Goal: Use online tool/utility: Utilize a website feature to perform a specific function

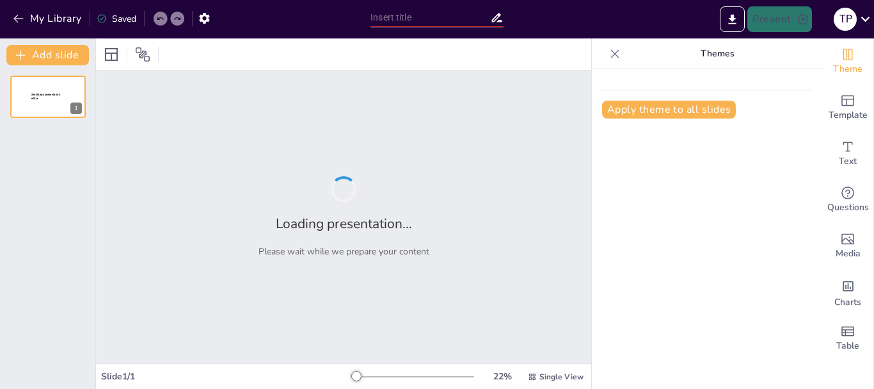
type input "Kajian Teologi Feminis terhadap [PERSON_NAME] Jemaat Perempuan di GKPS Kana"
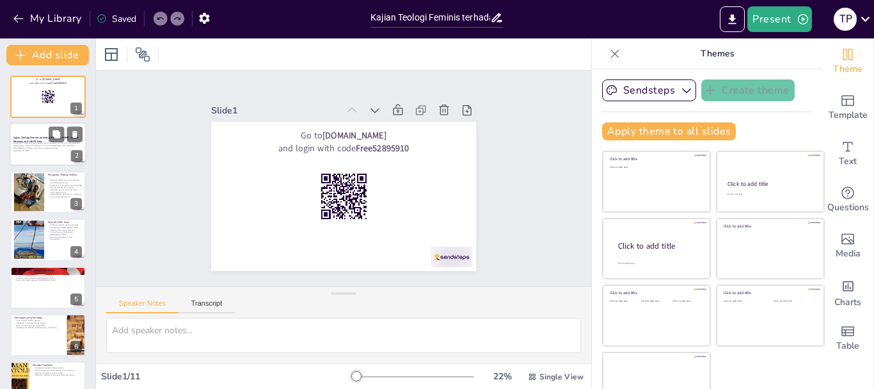
click at [33, 144] on p "Presentasi ini membahas peran majelis jemaat perempuan di GKPS Kana dari perspe…" at bounding box center [47, 145] width 69 height 7
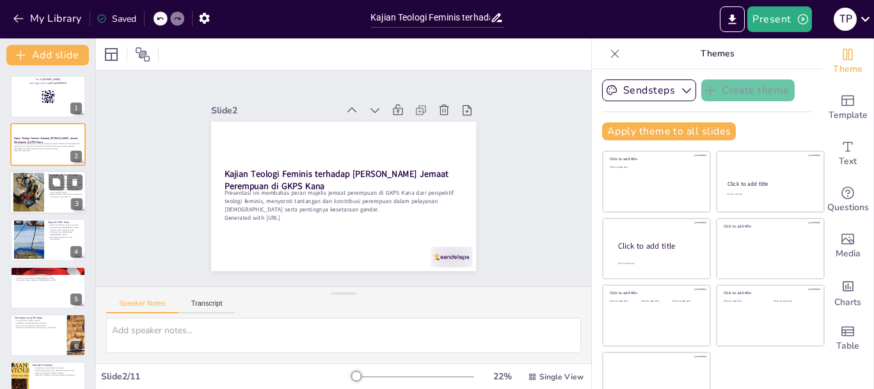
click at [38, 193] on div at bounding box center [28, 191] width 39 height 39
type textarea "Pendekatan teologi feminis sangat penting untuk mengkritik struktur [DEMOGRAPHI…"
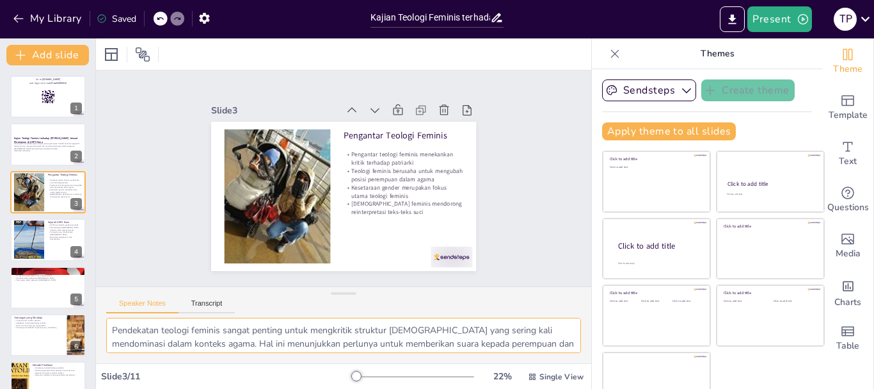
click at [240, 332] on textarea "Pendekatan teologi feminis sangat penting untuk mengkritik struktur [DEMOGRAPHI…" at bounding box center [343, 335] width 475 height 35
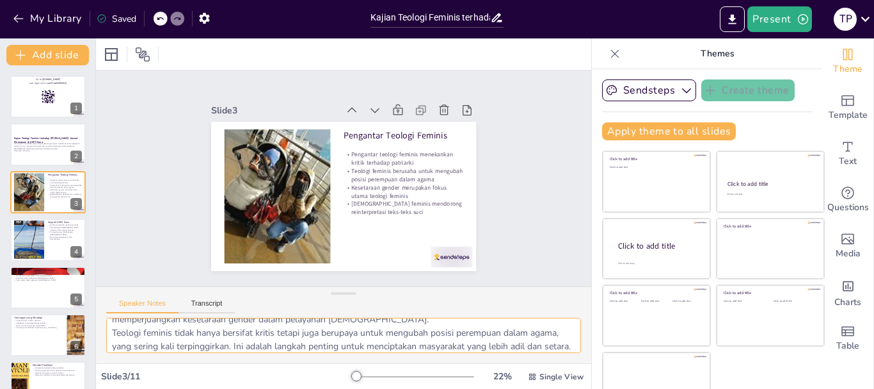
scroll to position [132, 0]
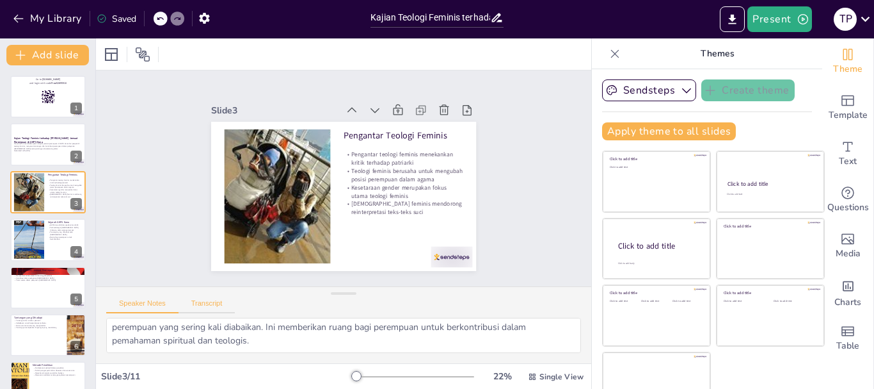
click at [200, 300] on button "Transcript" at bounding box center [207, 306] width 57 height 14
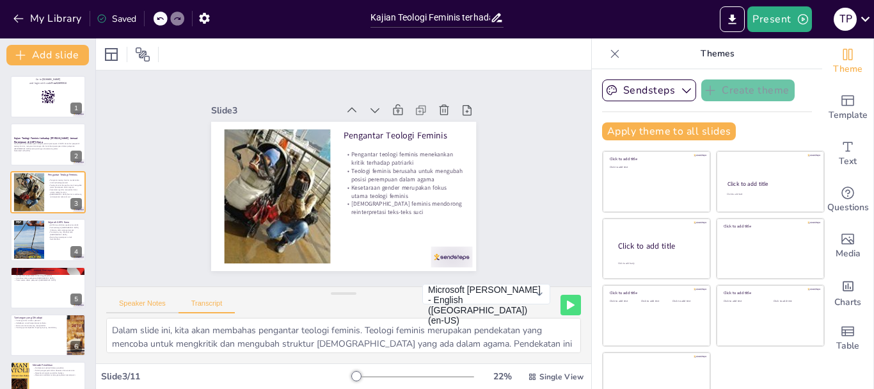
click at [138, 302] on button "Speaker Notes" at bounding box center [142, 306] width 72 height 14
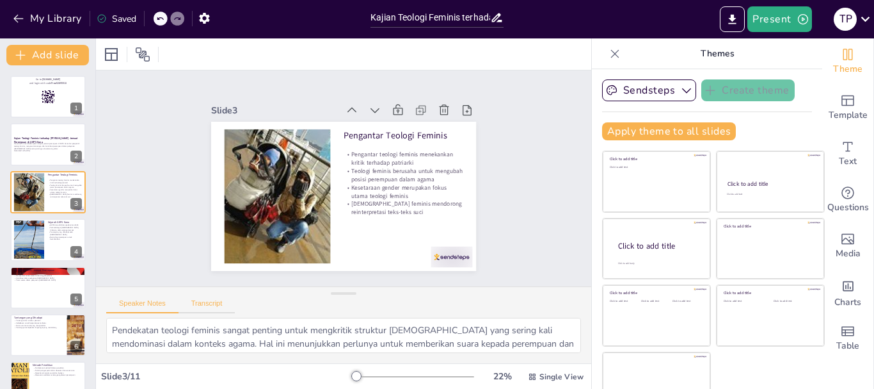
click at [210, 303] on button "Transcript" at bounding box center [207, 306] width 57 height 14
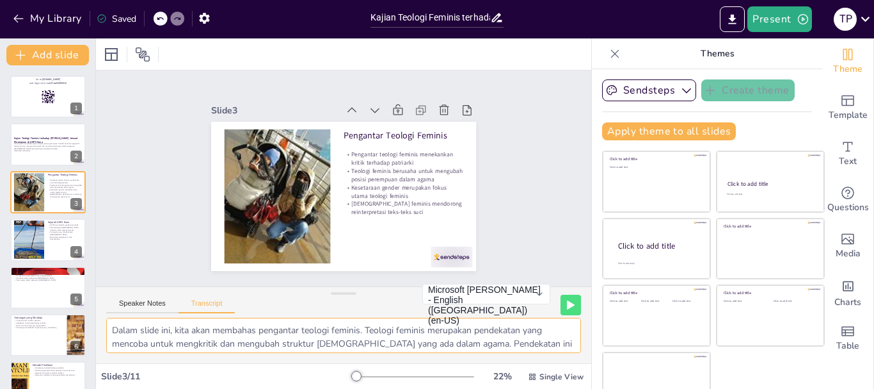
click at [204, 330] on textarea "Dalam slide ini, kita akan membahas pengantar teologi feminis. Teologi feminis …" at bounding box center [343, 335] width 475 height 35
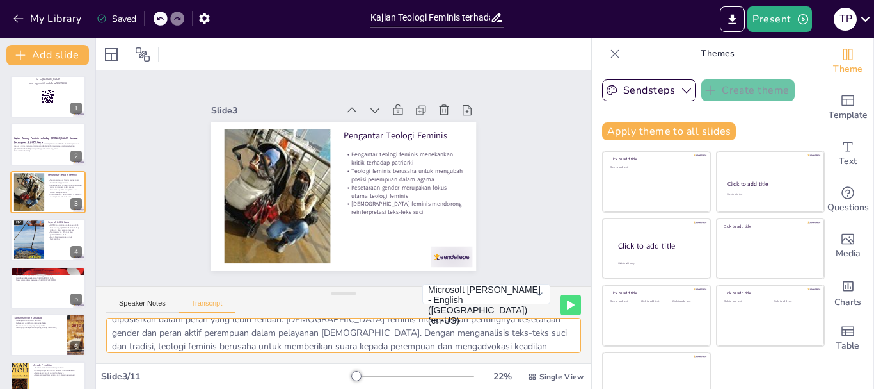
scroll to position [65, 0]
click at [35, 149] on p "Generated with [URL]" at bounding box center [47, 150] width 69 height 3
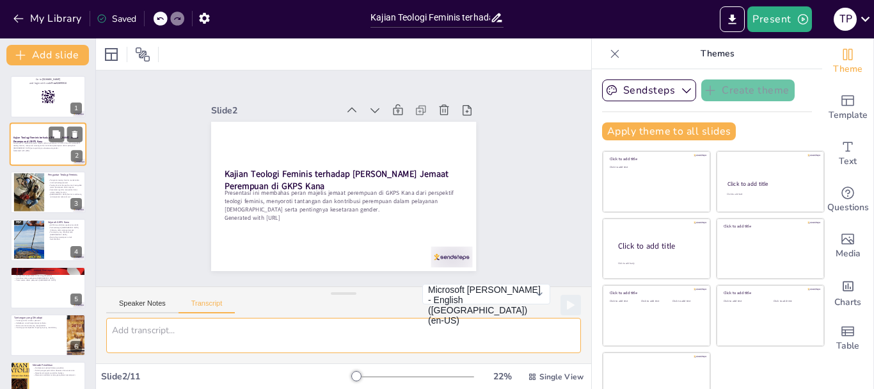
scroll to position [0, 0]
click at [36, 99] on div at bounding box center [48, 97] width 77 height 44
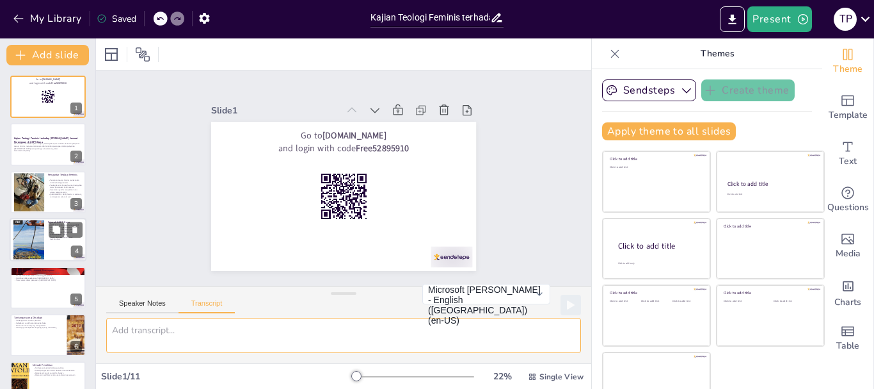
click at [27, 237] on div at bounding box center [28, 239] width 31 height 41
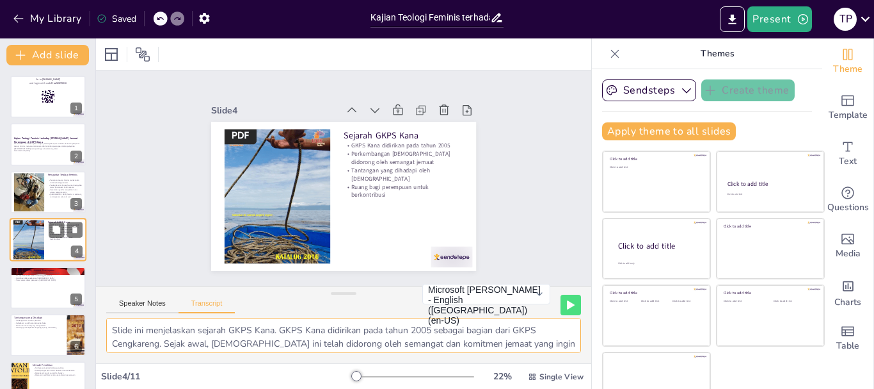
scroll to position [13, 0]
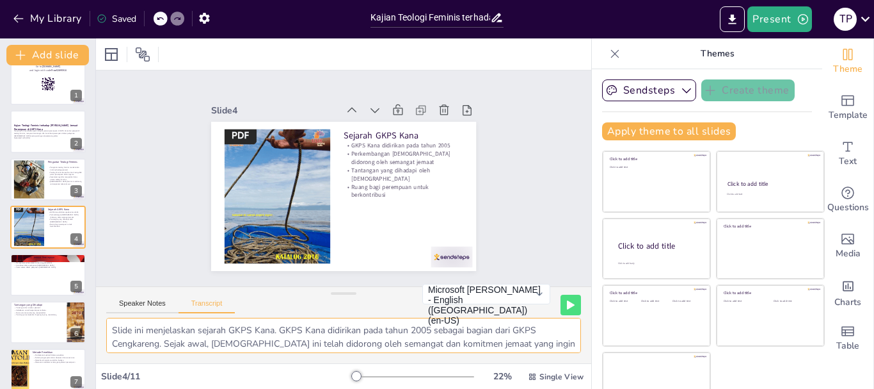
click at [140, 328] on textarea "Slide ini menjelaskan sejarah GKPS Kana. GKPS Kana didirikan pada tahun 2005 se…" at bounding box center [343, 335] width 475 height 35
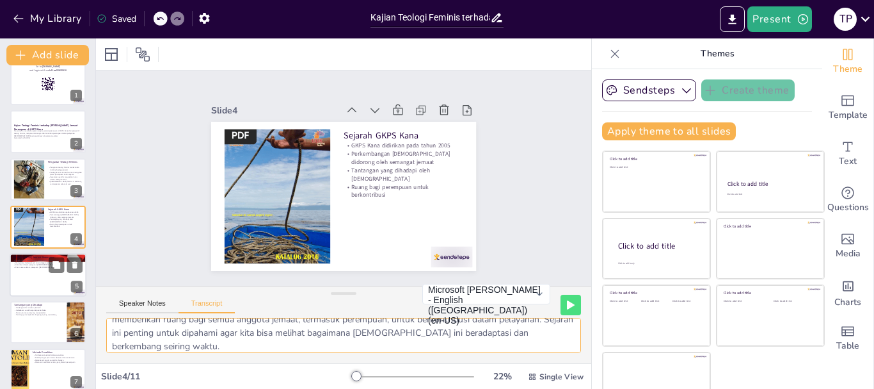
click at [22, 277] on div at bounding box center [48, 275] width 77 height 44
type textarea "Dalam slide ini, kita akan membahas peran majelis jemaat perempuan di GKPS Kana…"
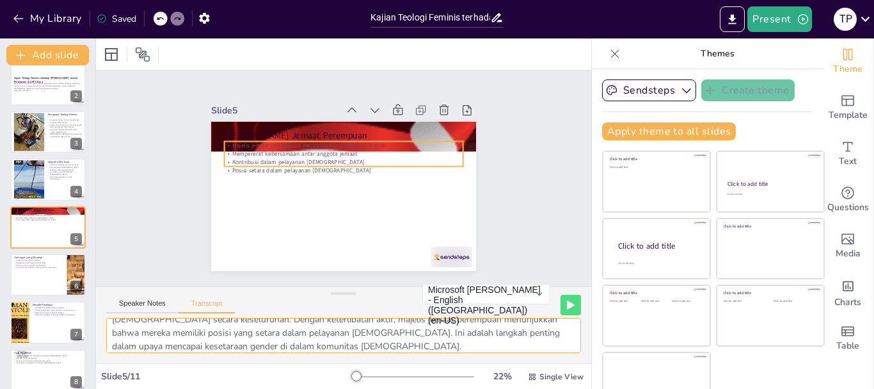
scroll to position [24, 0]
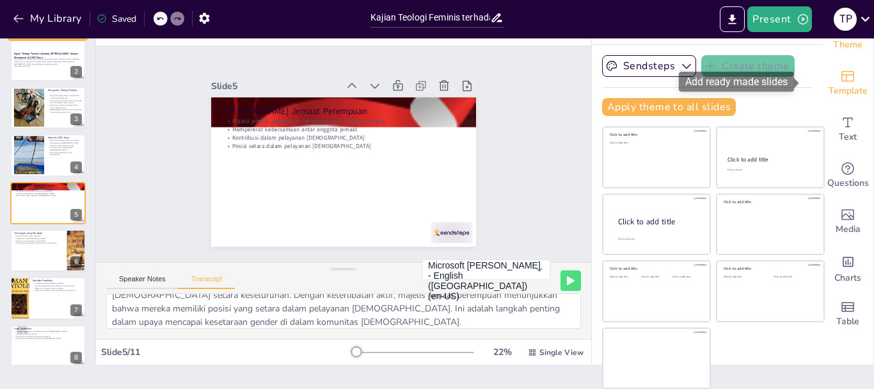
click at [842, 79] on icon "Add ready made slides" at bounding box center [848, 76] width 13 height 11
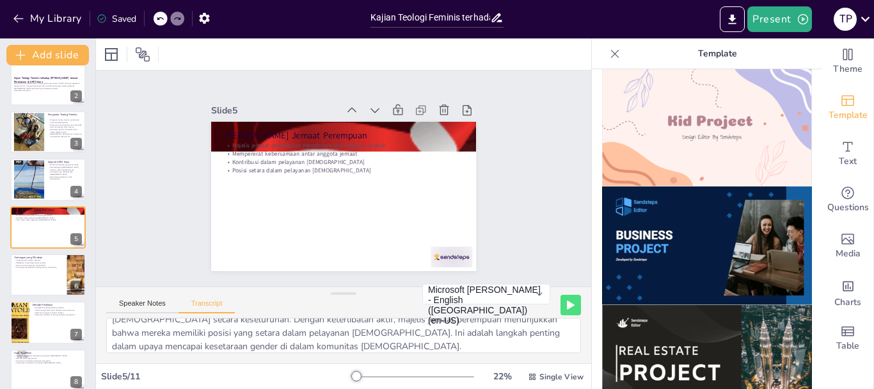
scroll to position [961, 0]
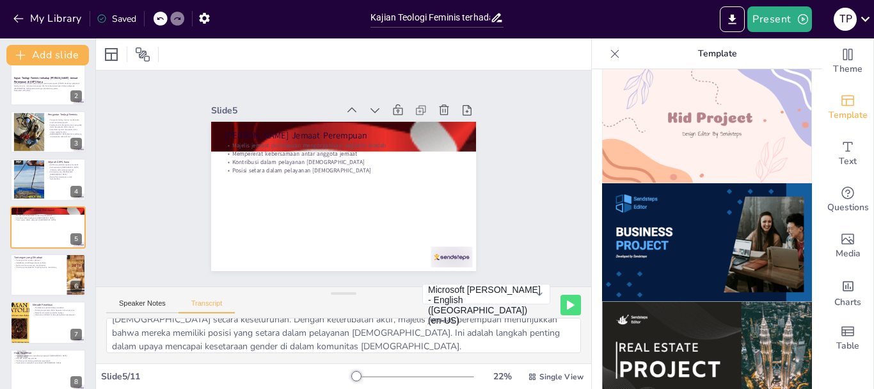
click at [705, 326] on img at bounding box center [707, 361] width 210 height 118
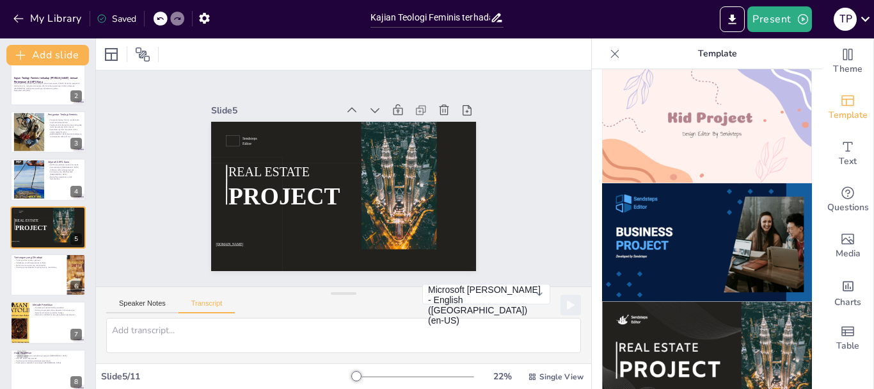
scroll to position [0, 0]
click at [76, 216] on icon at bounding box center [74, 217] width 5 height 7
type textarea "Dalam slide ini, kita akan membahas tantangan yang dihadapi oleh majelis jemaat…"
